Goal: Information Seeking & Learning: Find specific fact

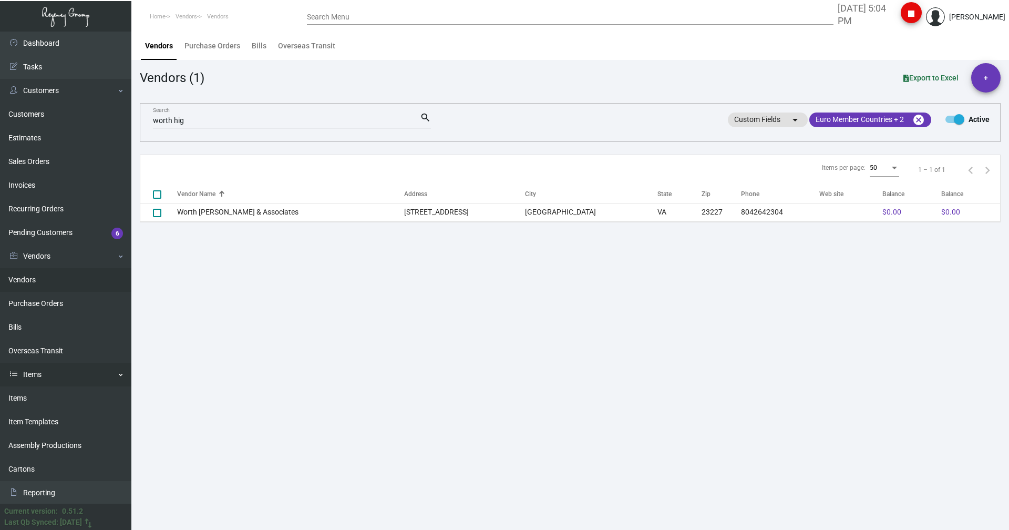
click at [25, 391] on link "Items" at bounding box center [65, 398] width 131 height 24
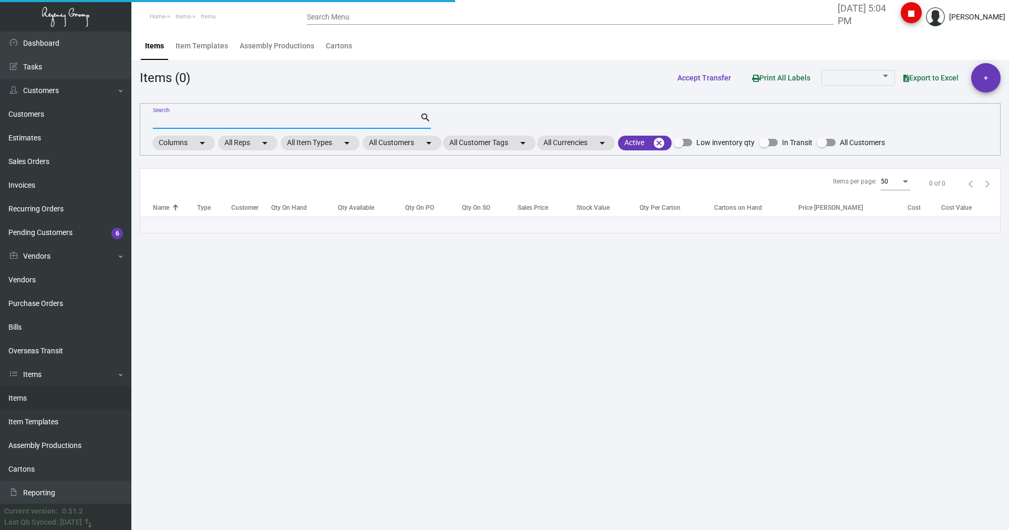
click at [179, 118] on input "Search" at bounding box center [286, 121] width 267 height 8
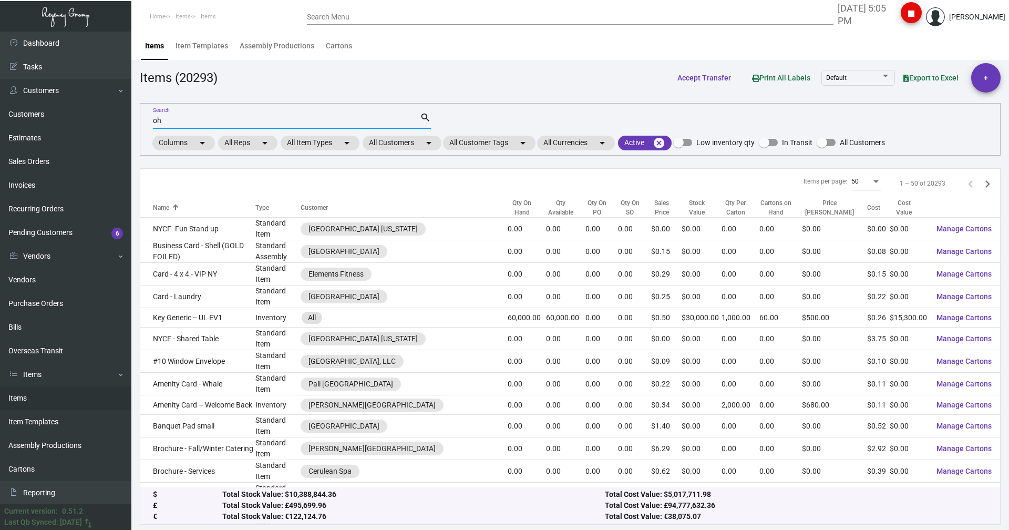
type input "o"
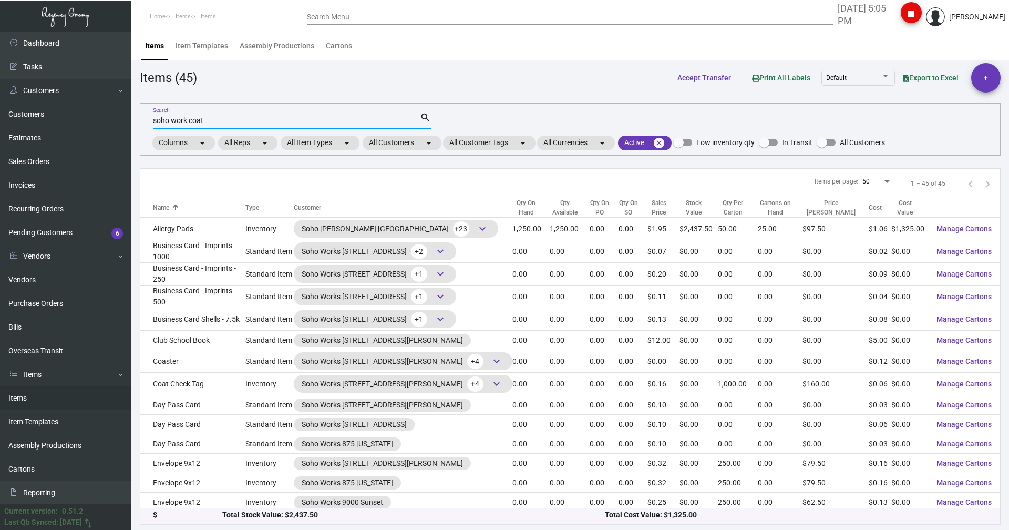
type input "soho work coat"
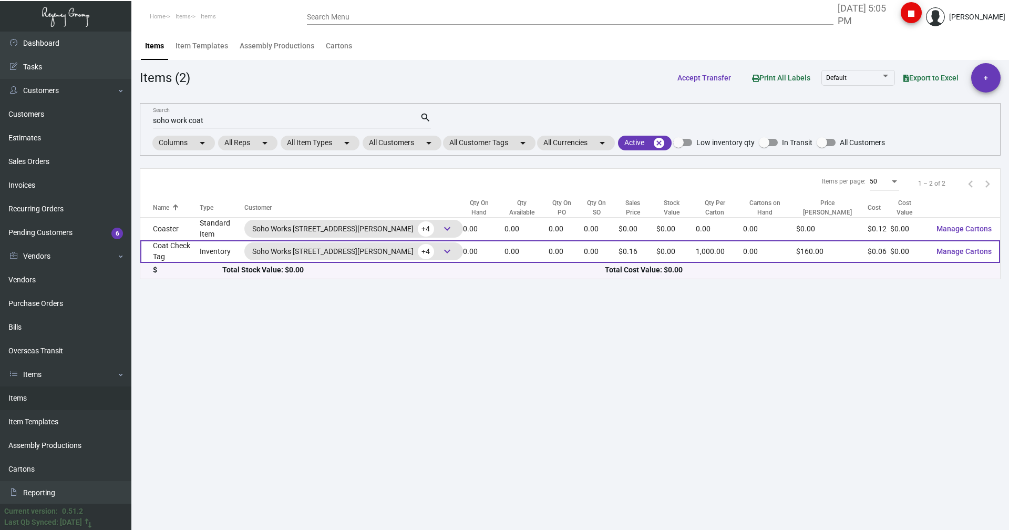
click at [169, 253] on td "Coat Check Tag" at bounding box center [169, 251] width 59 height 23
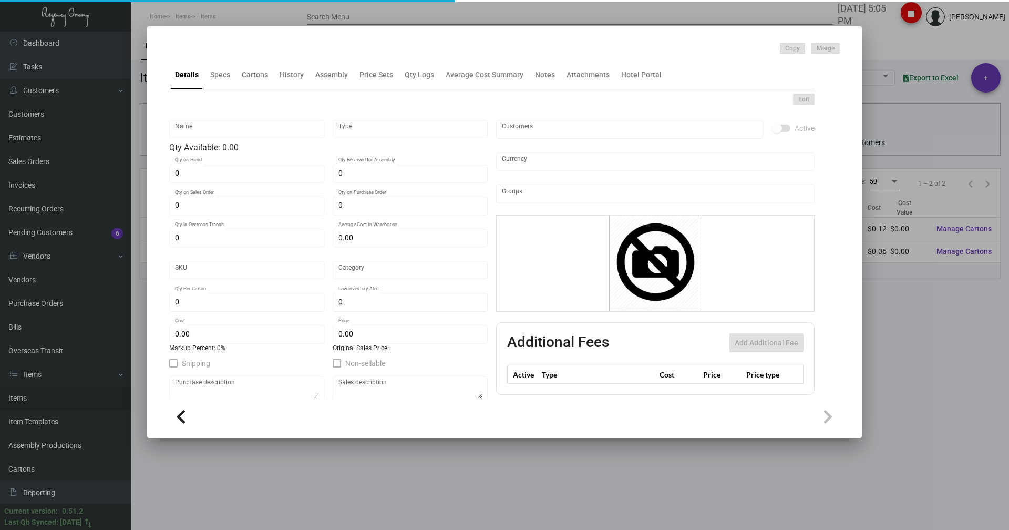
type input "Coat Check Tag"
type input "Inventory"
type input "$ 0.00"
type input "SW-714-633"
type input "Standard"
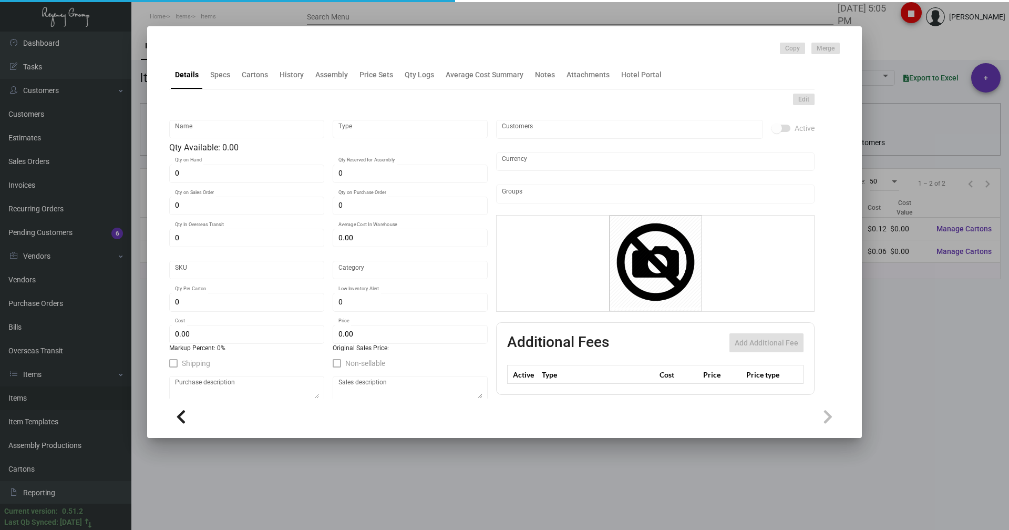
type input "1,000"
type input "$ 0.062"
type input "$ 0.16"
checkbox input "true"
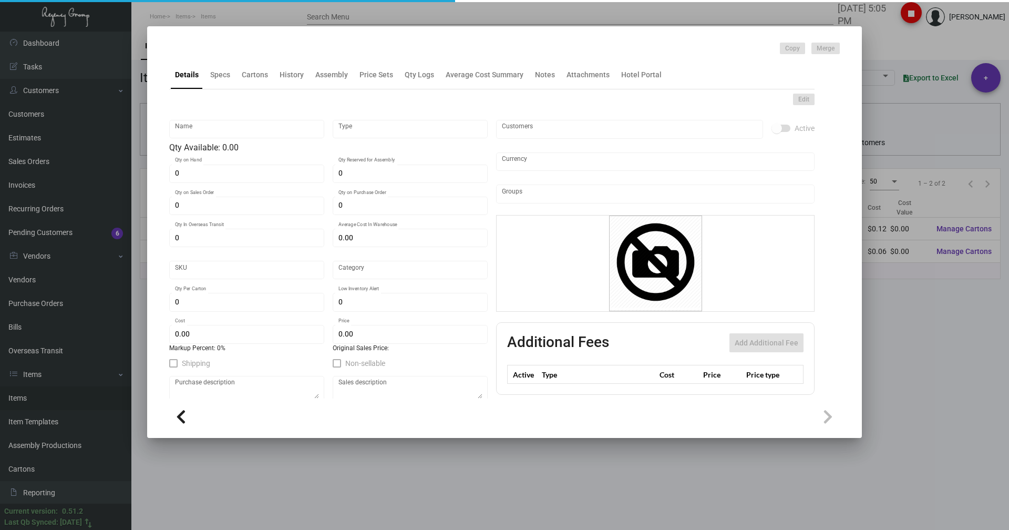
checkbox input "true"
type input "United States Dollar $"
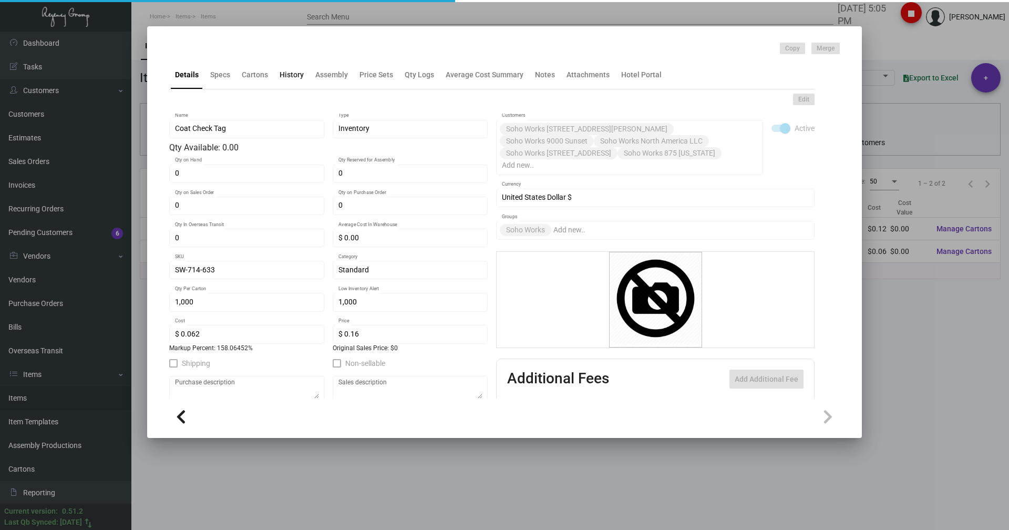
click at [288, 78] on ng-component "Copy Merge Details Specs Cartons History Assembly Price Sets Qty Logs Average C…" at bounding box center [504, 239] width 671 height 392
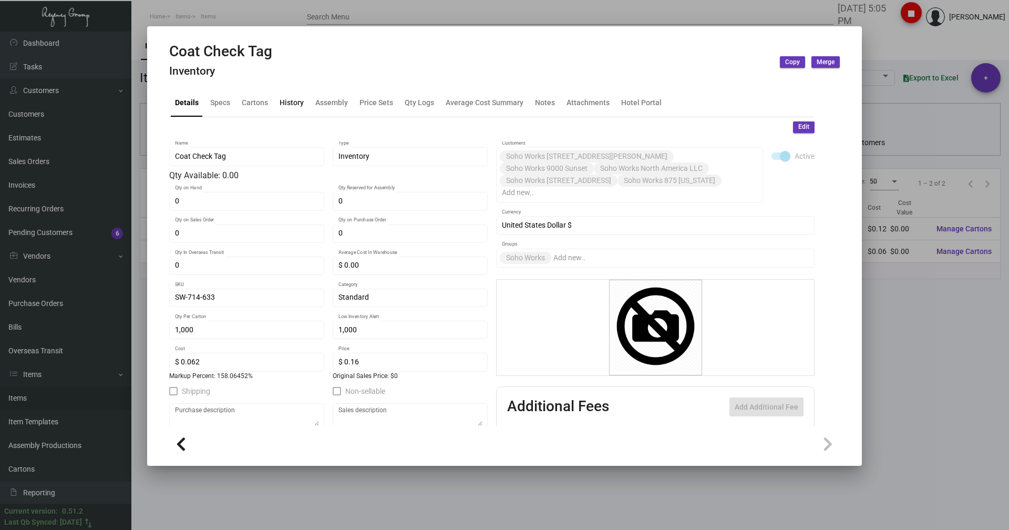
click at [293, 105] on div "History" at bounding box center [292, 102] width 24 height 11
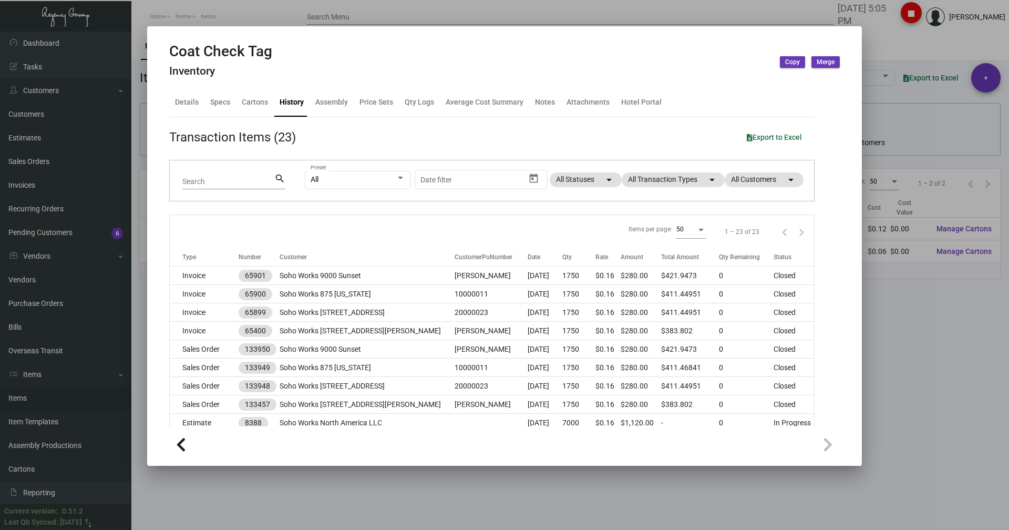
click at [941, 36] on div at bounding box center [504, 265] width 1009 height 530
